Goal: Obtain resource: Obtain resource

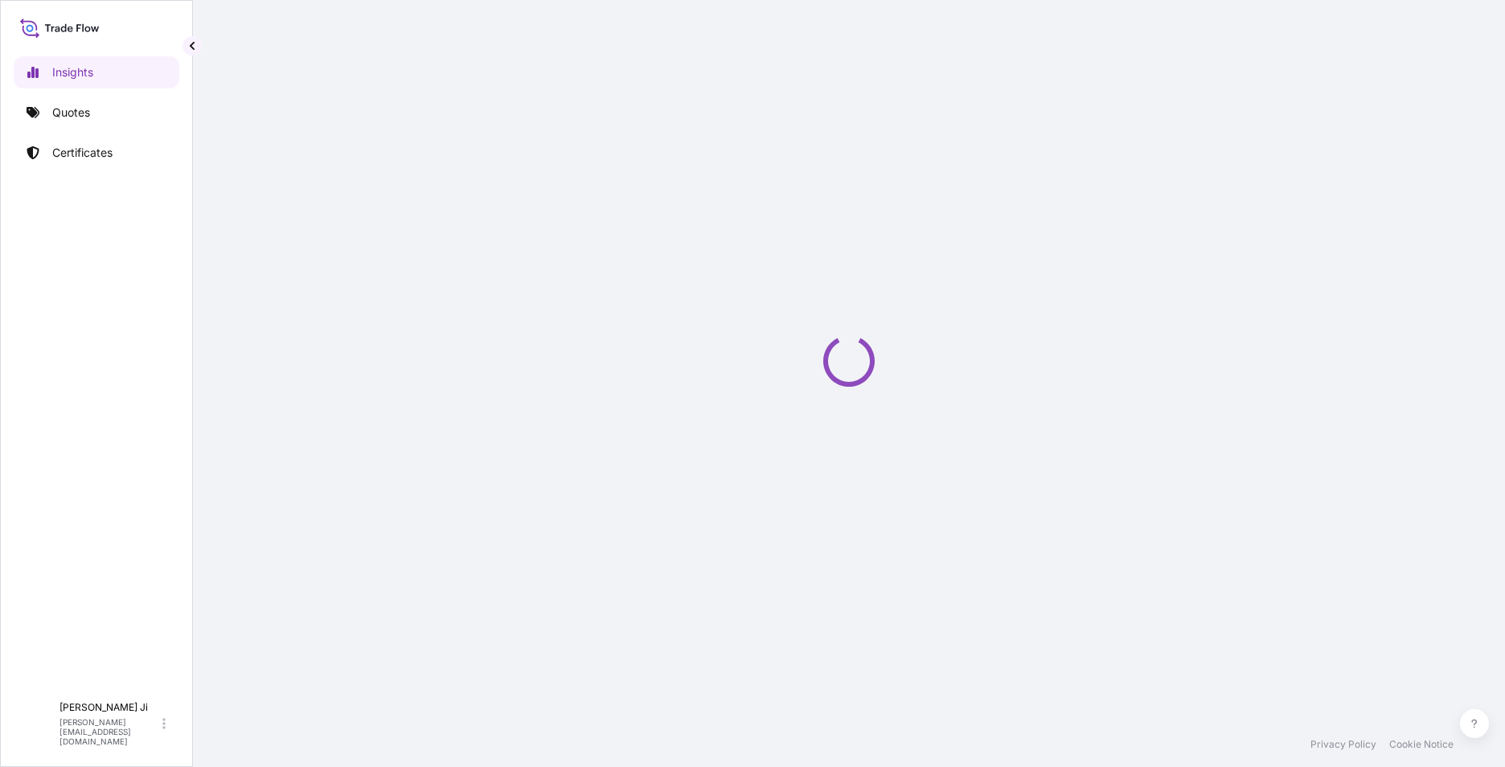
select select "2025"
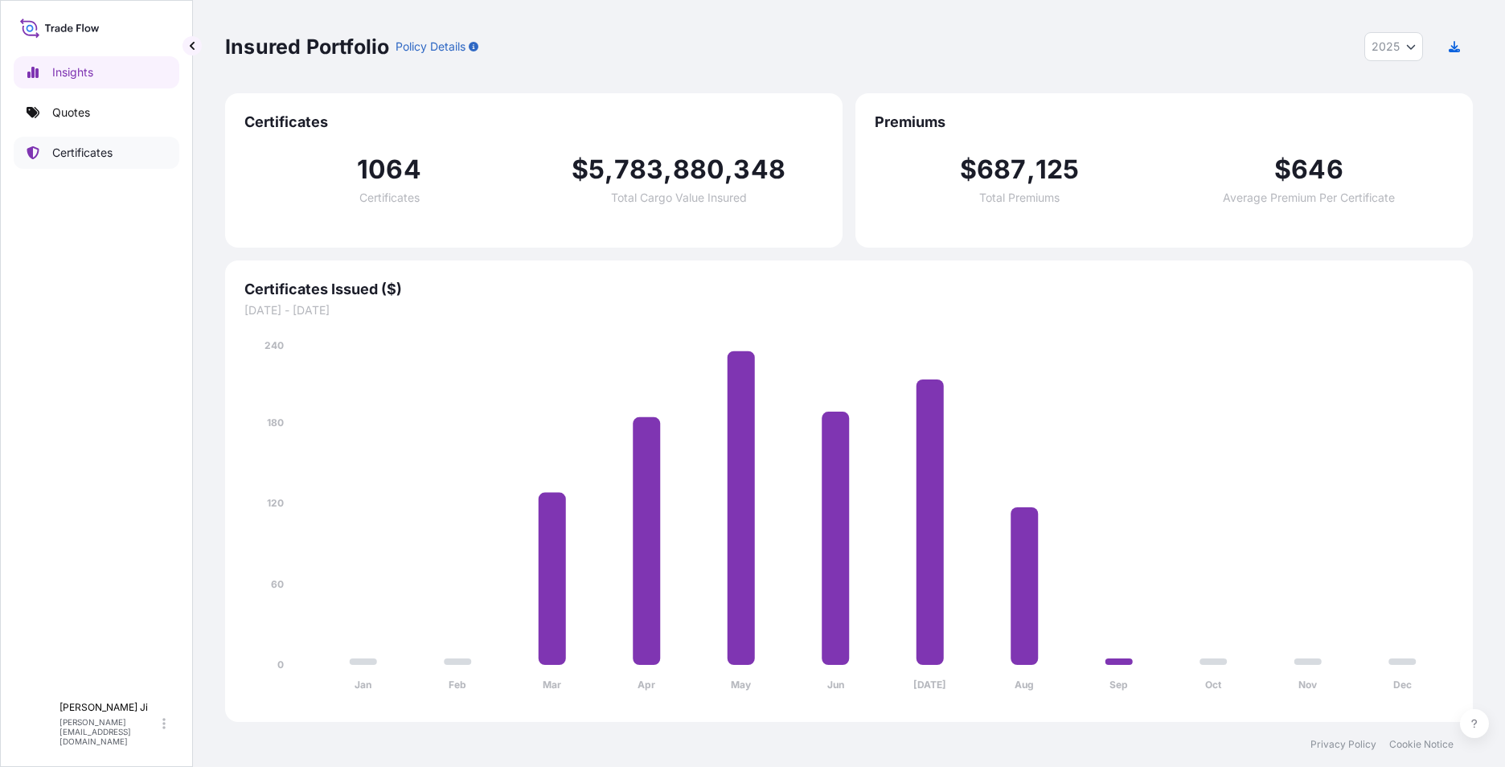
click at [109, 154] on p "Certificates" at bounding box center [82, 153] width 60 height 16
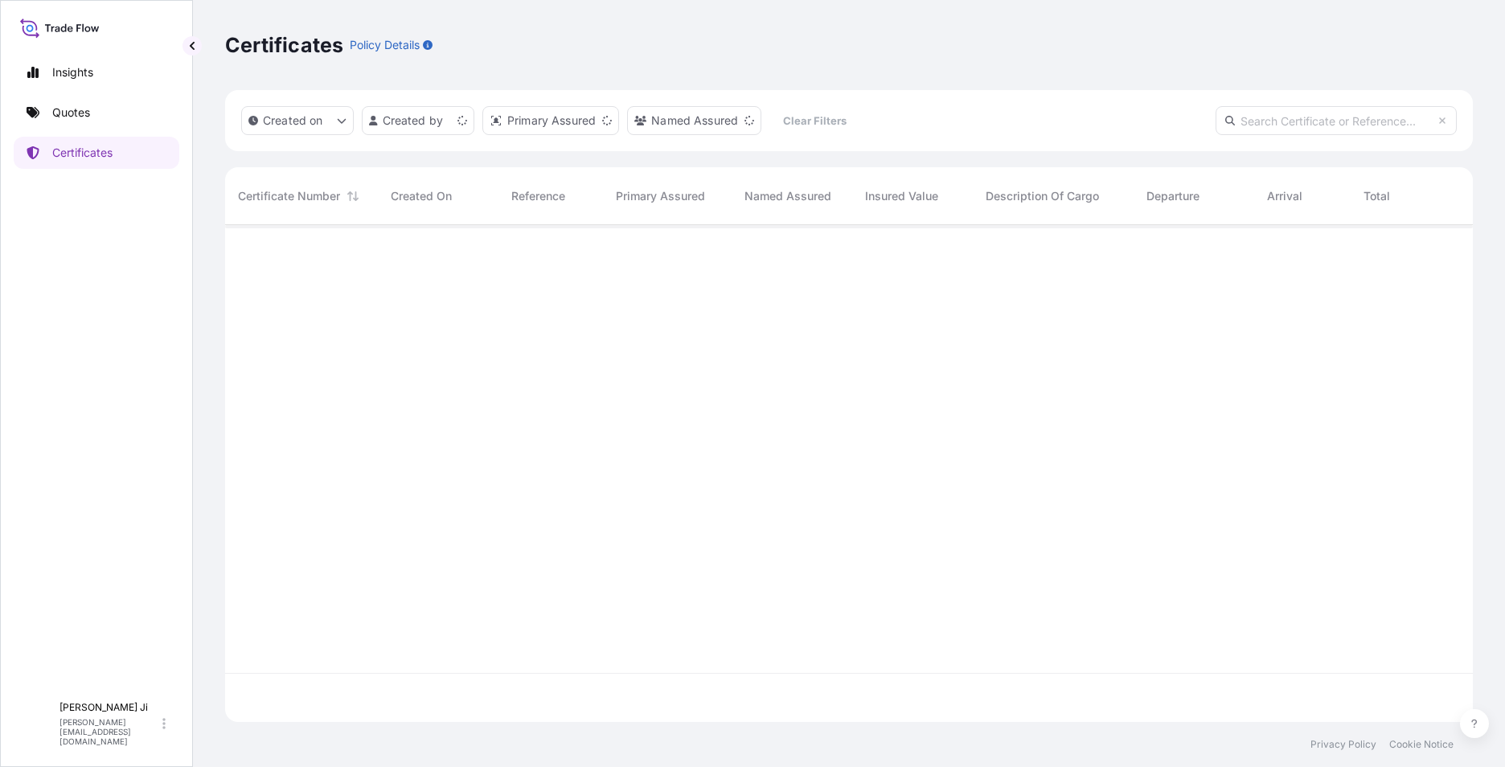
scroll to position [494, 1236]
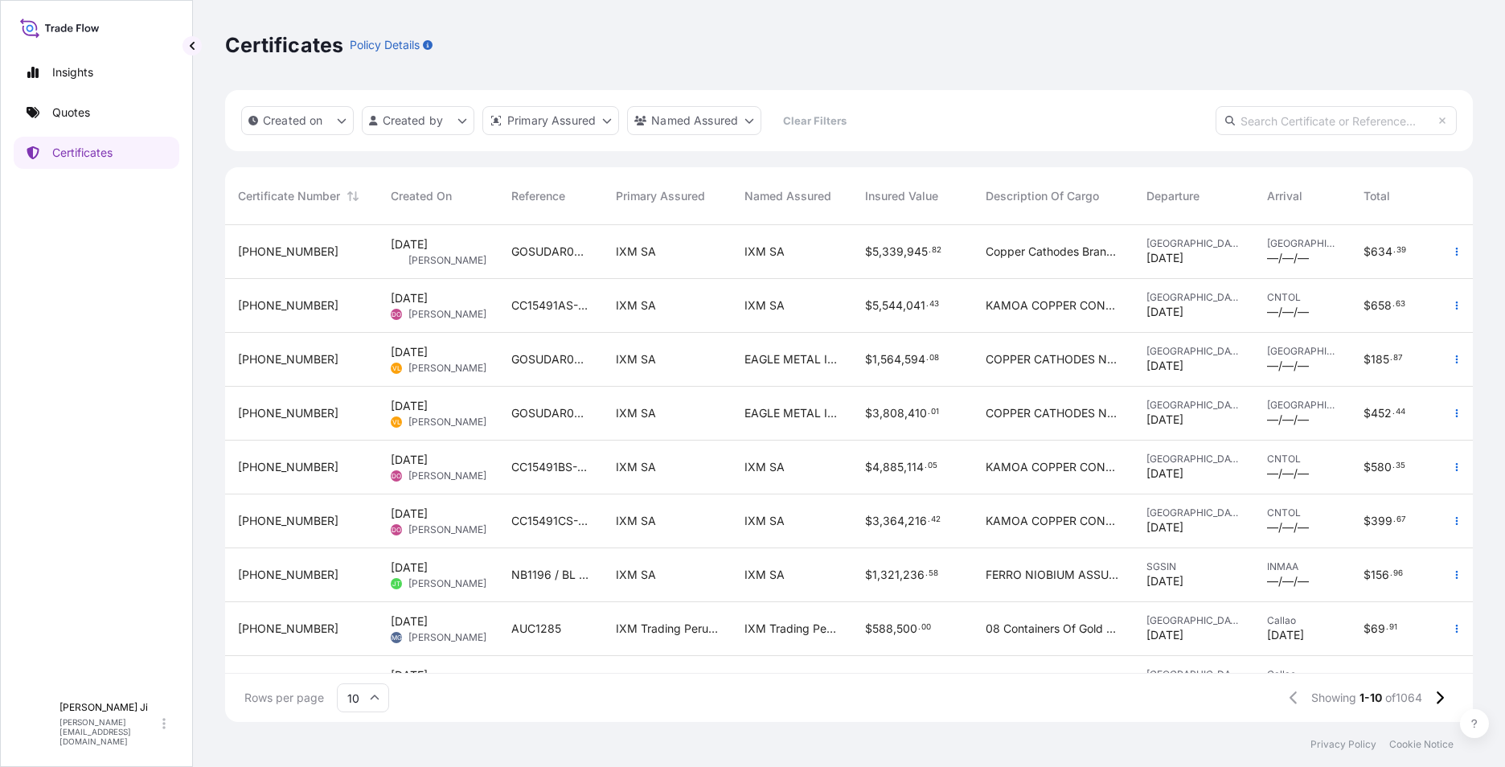
click at [1324, 115] on input "text" at bounding box center [1336, 120] width 241 height 29
paste input "[PHONE_NUMBER]"
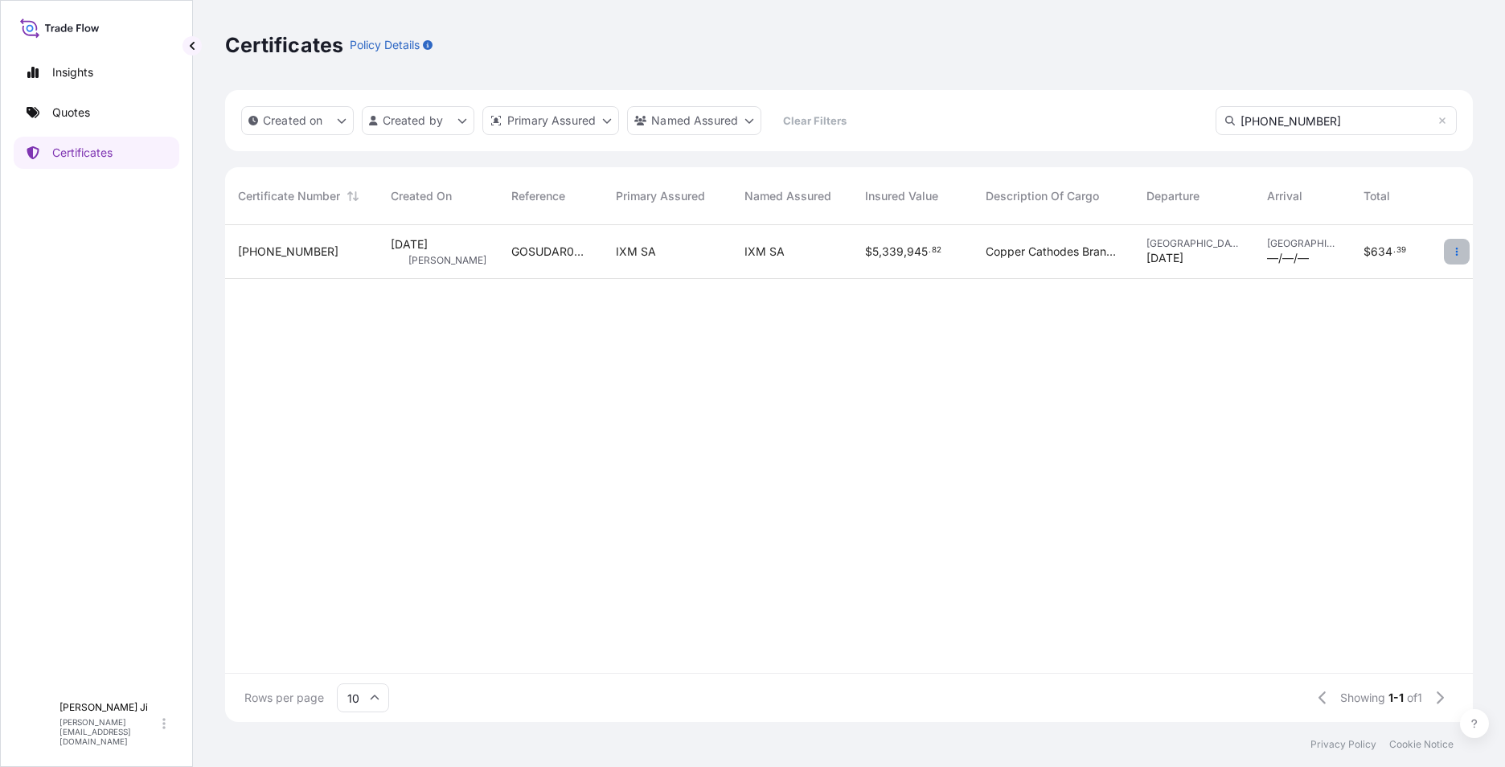
type input "[PHONE_NUMBER]"
click at [1457, 253] on icon "button" at bounding box center [1457, 252] width 10 height 10
click at [1363, 281] on p "Download certificate" at bounding box center [1379, 284] width 109 height 16
click at [1454, 252] on icon "button" at bounding box center [1457, 252] width 10 height 10
click at [290, 256] on span "[PHONE_NUMBER]" at bounding box center [288, 252] width 101 height 16
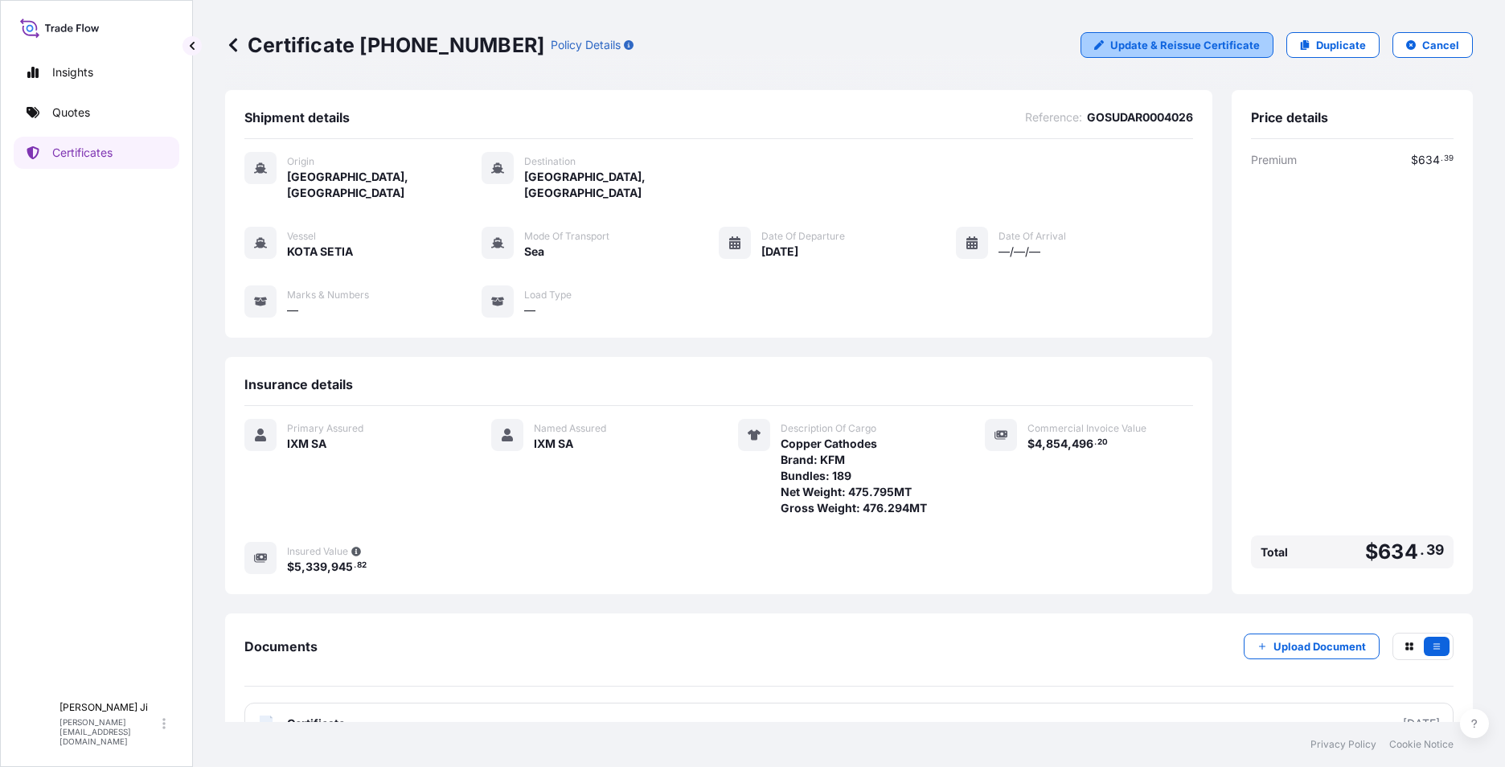
click at [1169, 41] on p "Update & Reissue Certificate" at bounding box center [1186, 45] width 150 height 16
select select "Sea"
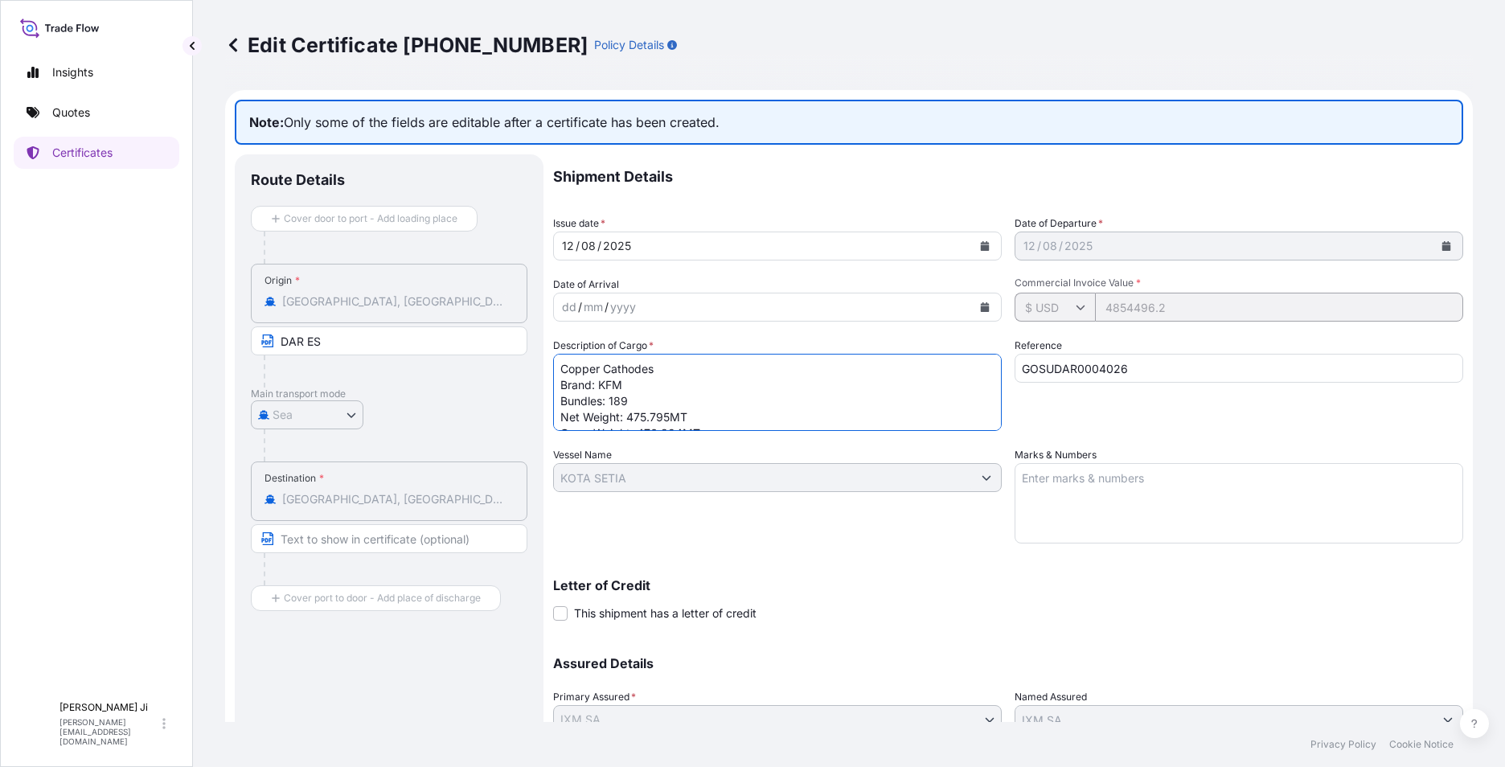
drag, startPoint x: 647, startPoint y: 415, endPoint x: 667, endPoint y: 413, distance: 19.4
click at [667, 413] on textarea "Copper Cathodes Brand: KFM Bundles: 189 Net Weight: 475.795MT Gross Weight: 476…" at bounding box center [777, 392] width 449 height 77
drag, startPoint x: 662, startPoint y: 416, endPoint x: 680, endPoint y: 413, distance: 18.7
click at [680, 413] on textarea "Copper Cathodes Brand: KFM Bundles: 189 Net Weight: 475.795MT Gross Weight: 476…" at bounding box center [777, 392] width 449 height 77
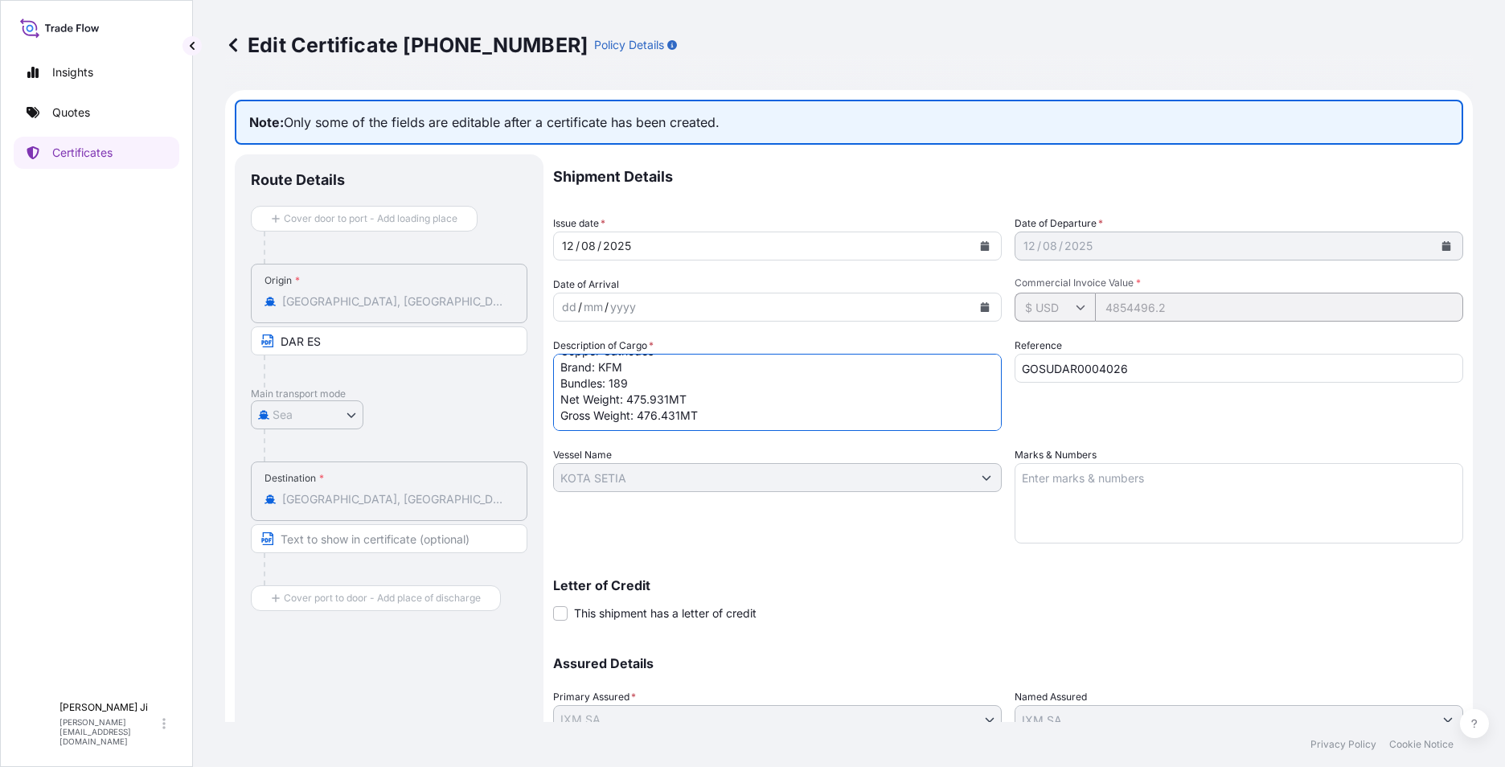
type textarea "Copper Cathodes Brand: KFM Bundles: 189 Net Weight: 475.931MT Gross Weight: 476…"
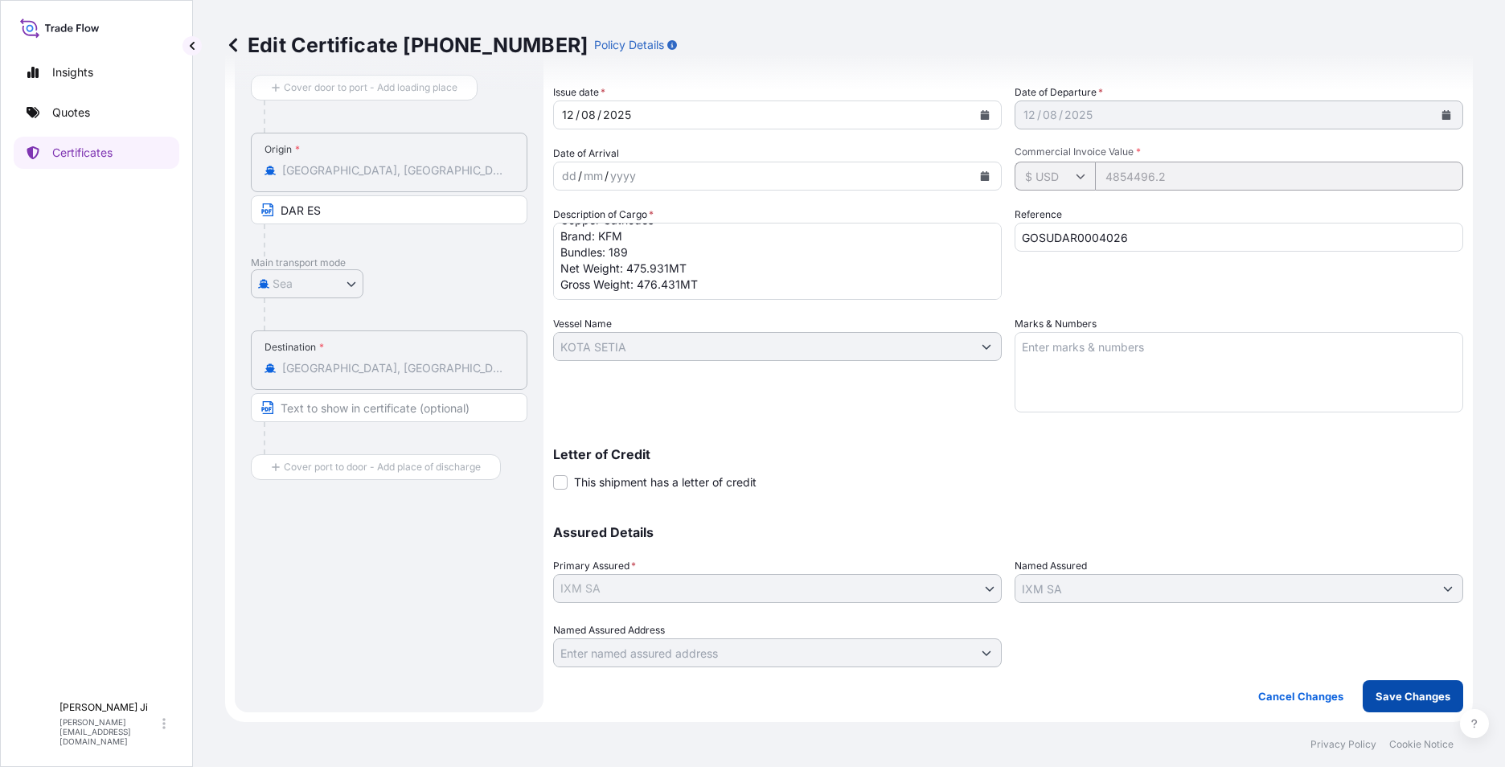
click at [1399, 700] on p "Save Changes" at bounding box center [1413, 696] width 75 height 16
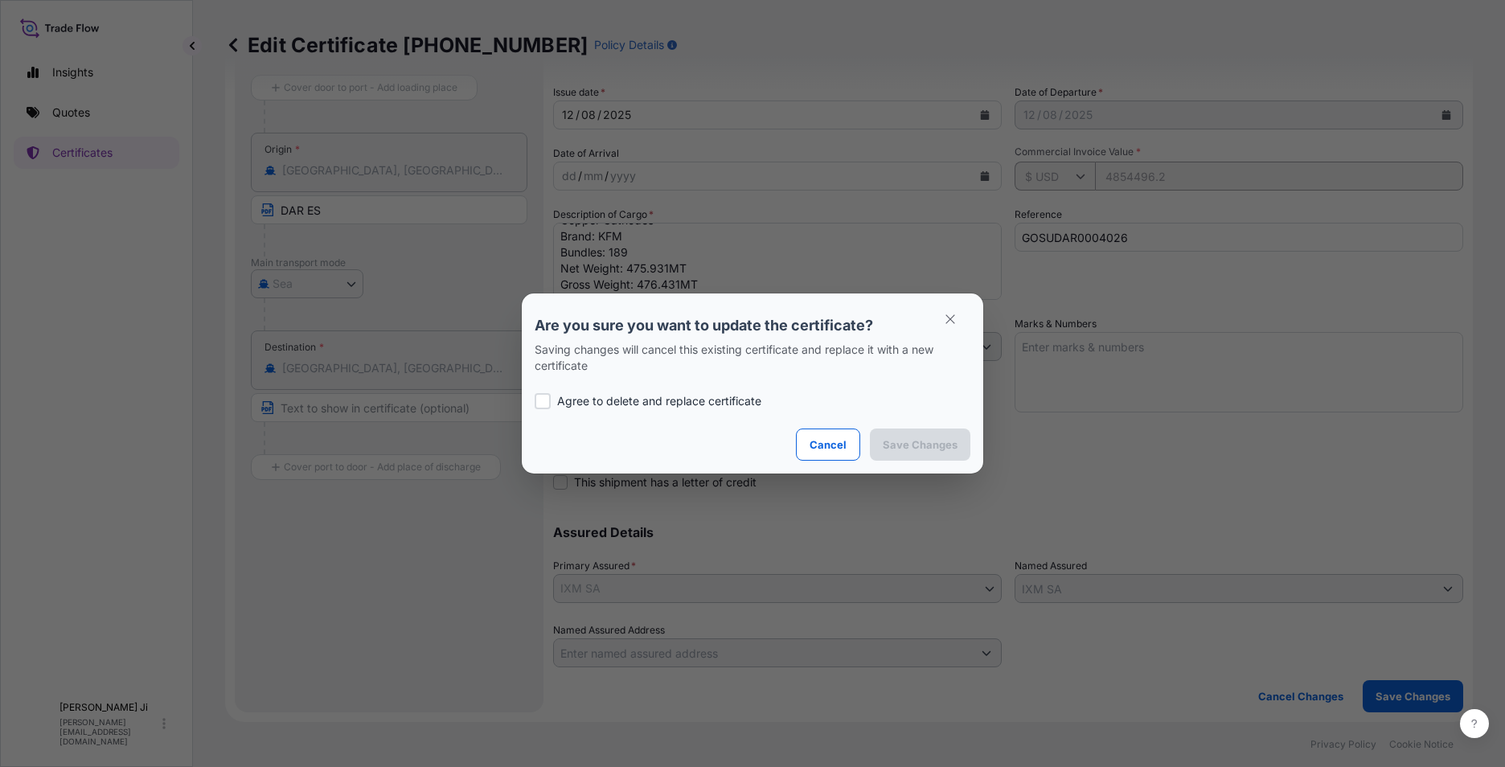
click at [579, 407] on p "Agree to delete and replace certificate" at bounding box center [659, 401] width 204 height 16
checkbox input "true"
click at [939, 442] on p "Save Changes" at bounding box center [920, 445] width 75 height 16
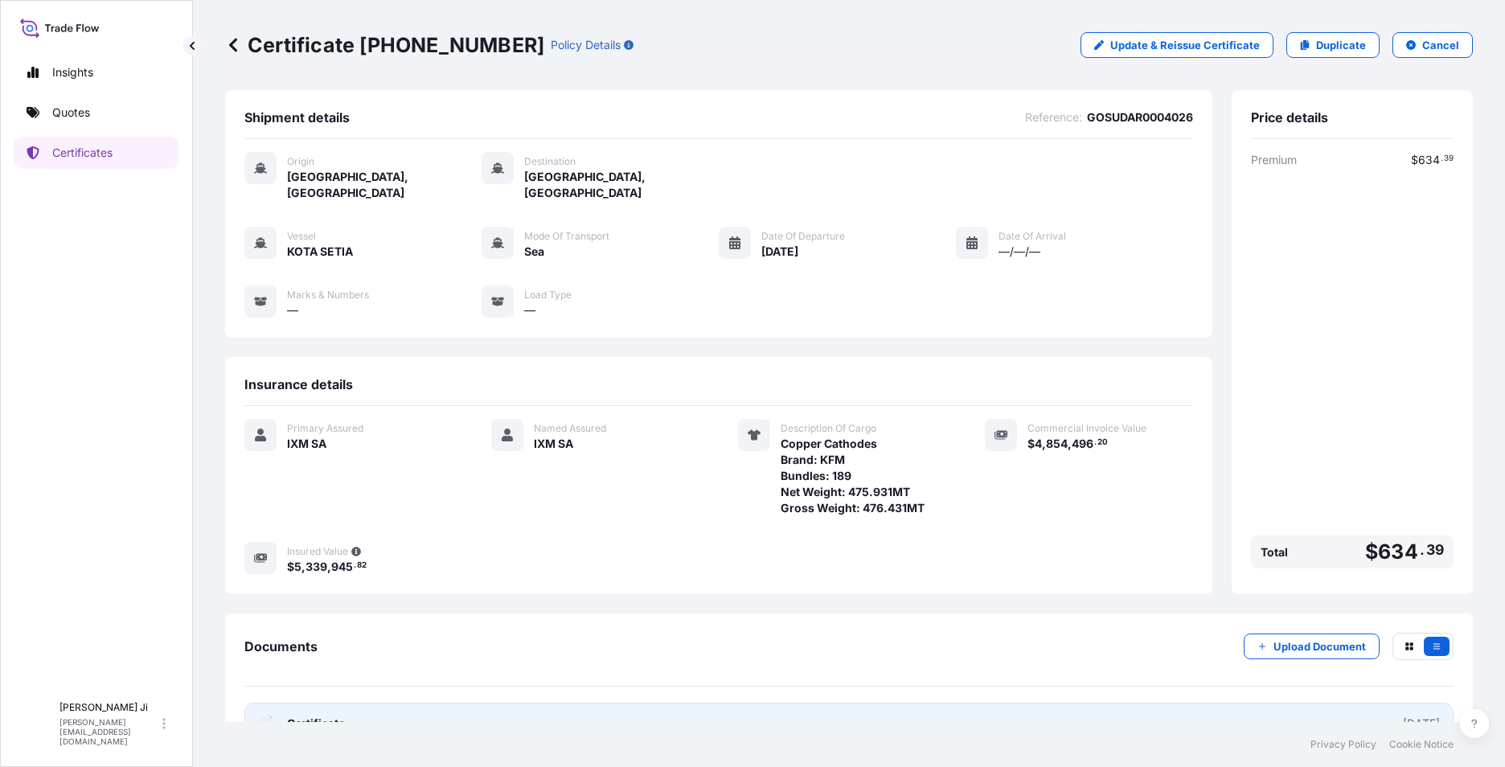
click at [314, 716] on span "Certificate" at bounding box center [316, 724] width 58 height 16
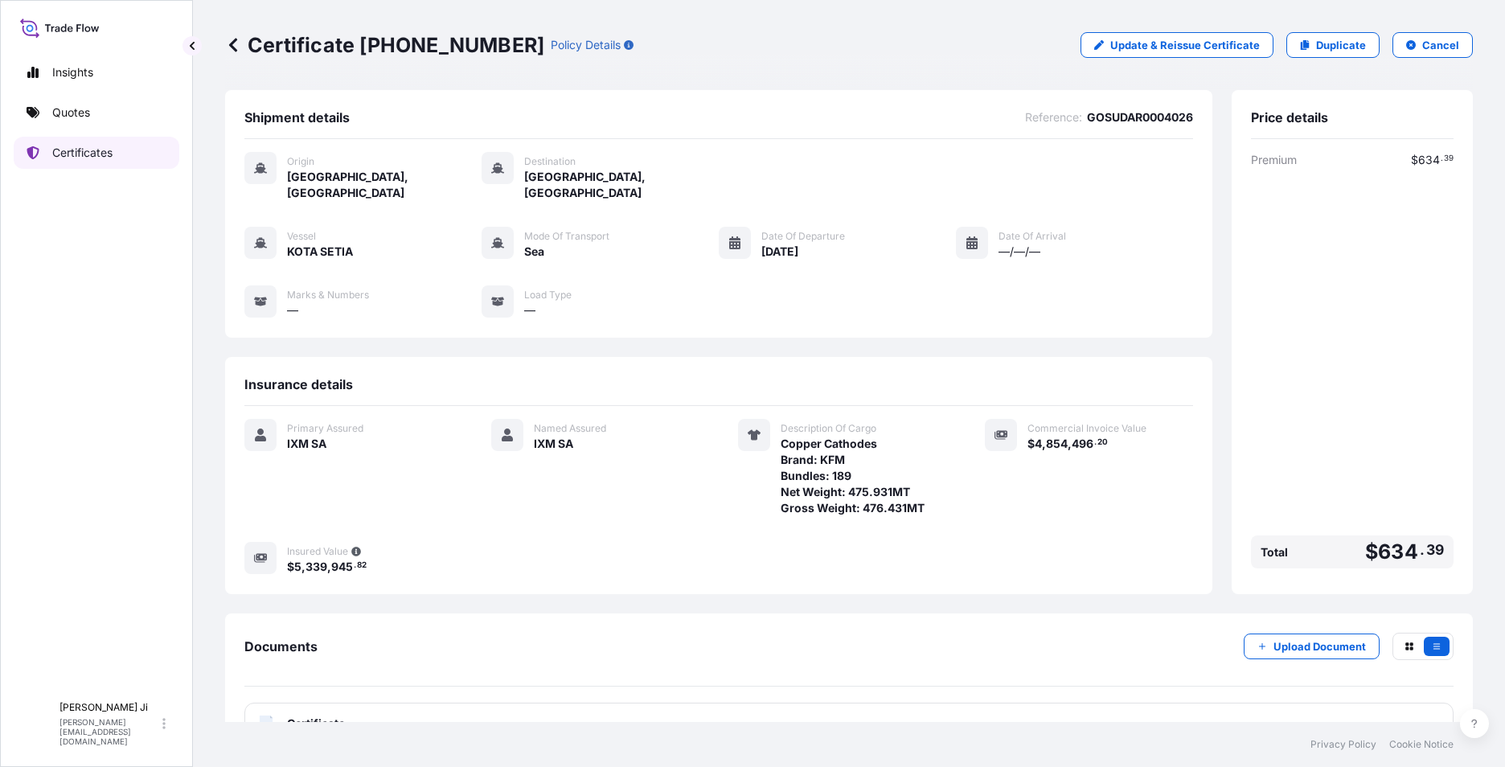
click at [80, 157] on p "Certificates" at bounding box center [82, 153] width 60 height 16
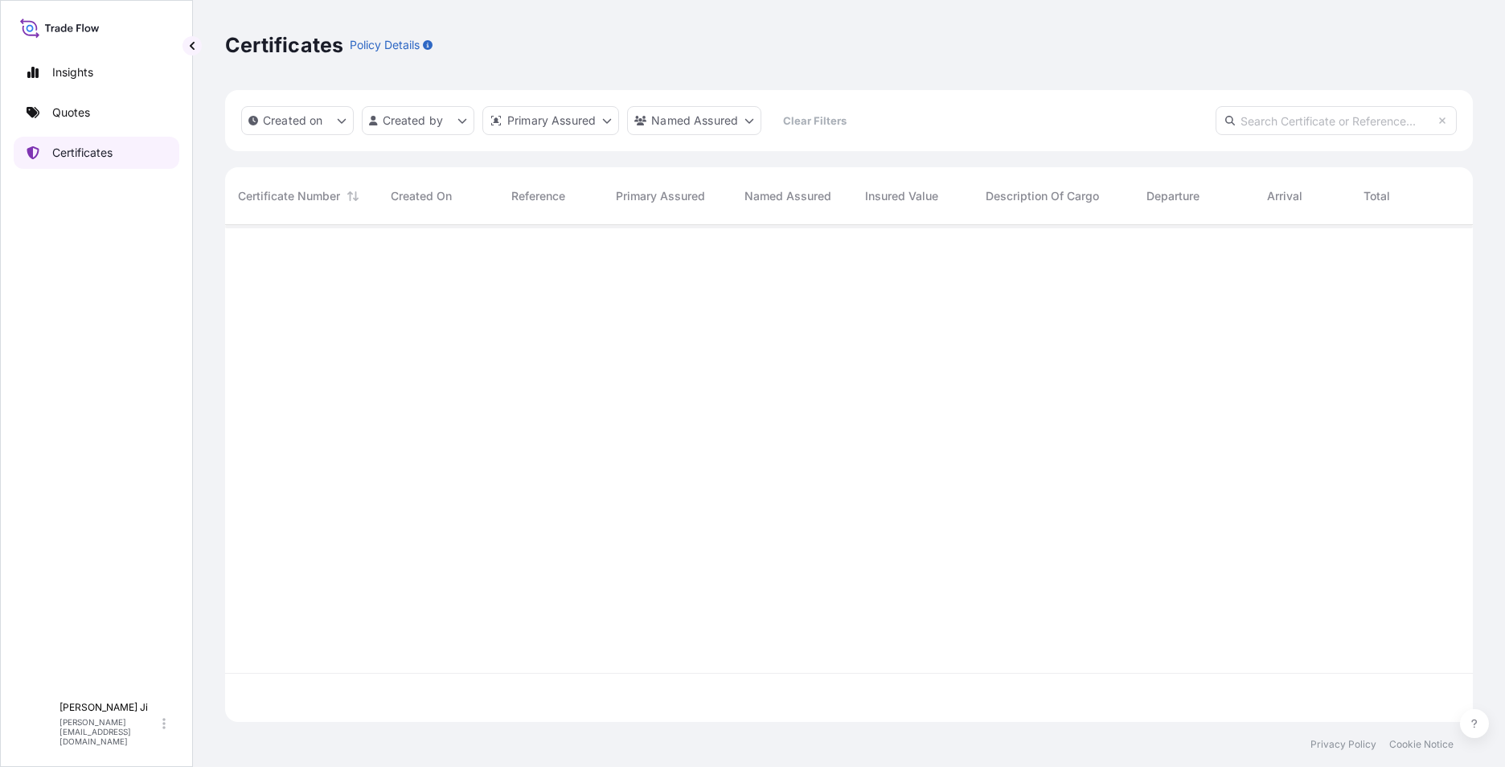
scroll to position [494, 1236]
